Goal: Information Seeking & Learning: Learn about a topic

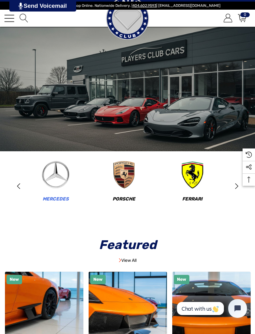
click at [62, 199] on span "Mercedes" at bounding box center [56, 199] width 26 height 6
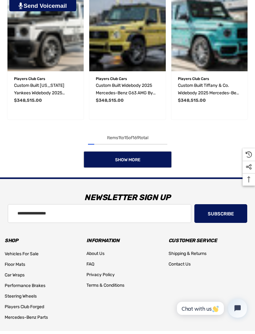
scroll to position [694, 0]
click at [161, 159] on link "Show More" at bounding box center [127, 159] width 89 height 17
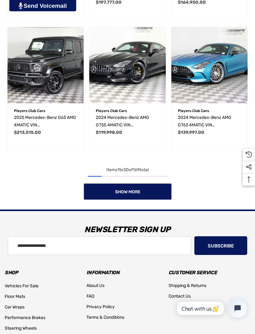
scroll to position [1313, 0]
click at [166, 190] on link "Show More" at bounding box center [127, 191] width 89 height 17
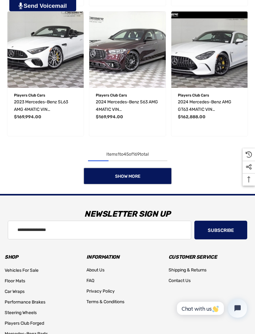
scroll to position [1979, 0]
click at [157, 175] on link "Show More" at bounding box center [127, 175] width 89 height 17
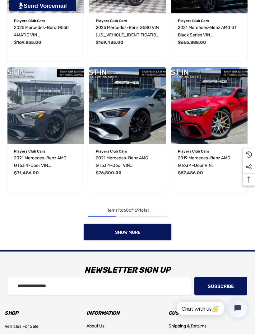
scroll to position [2578, 0]
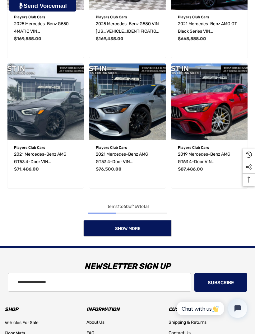
click at [164, 228] on link "Show More" at bounding box center [127, 228] width 89 height 17
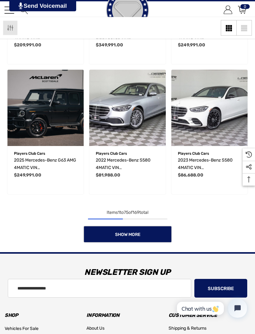
scroll to position [3194, 0]
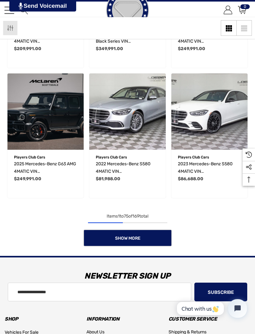
click at [156, 237] on link "Show More" at bounding box center [127, 237] width 89 height 17
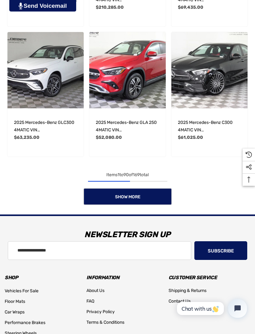
scroll to position [3913, 0]
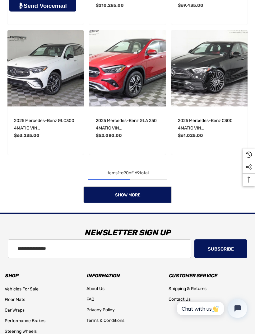
click at [166, 195] on link "Show More" at bounding box center [127, 194] width 89 height 17
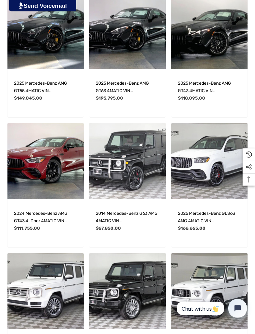
scroll to position [4341, 0]
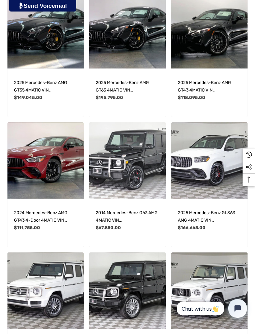
click at [141, 166] on img "2014 Mercedes-Benz G63 AMG 4MATIC VIN WDCYC7DF0EX221236,$67,850.00\a" at bounding box center [127, 160] width 76 height 76
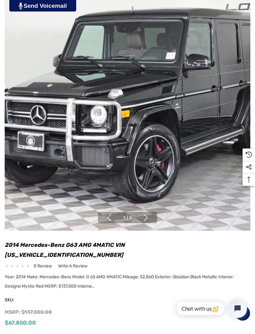
scroll to position [82, 0]
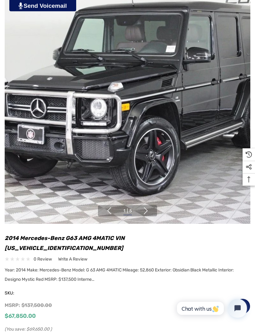
click at [149, 207] on button "Next" at bounding box center [145, 210] width 7 height 7
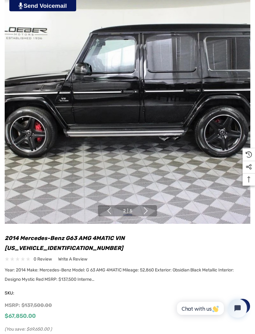
scroll to position [83, 0]
click at [149, 207] on button "Next" at bounding box center [145, 210] width 7 height 7
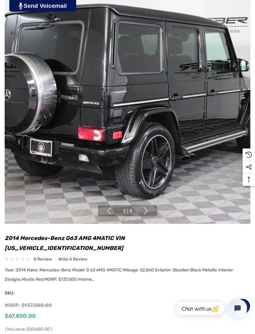
click at [149, 207] on button "Next" at bounding box center [145, 210] width 7 height 7
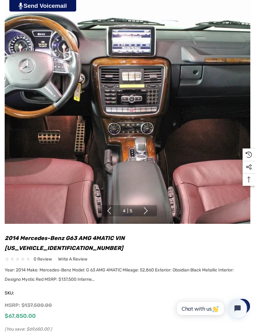
click at [150, 207] on button "Next" at bounding box center [145, 210] width 7 height 7
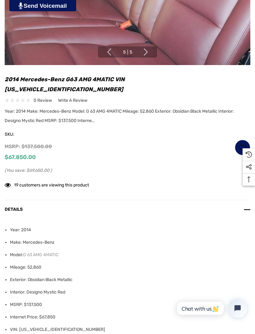
scroll to position [241, 0]
